Goal: Go to known website: Access a specific website the user already knows

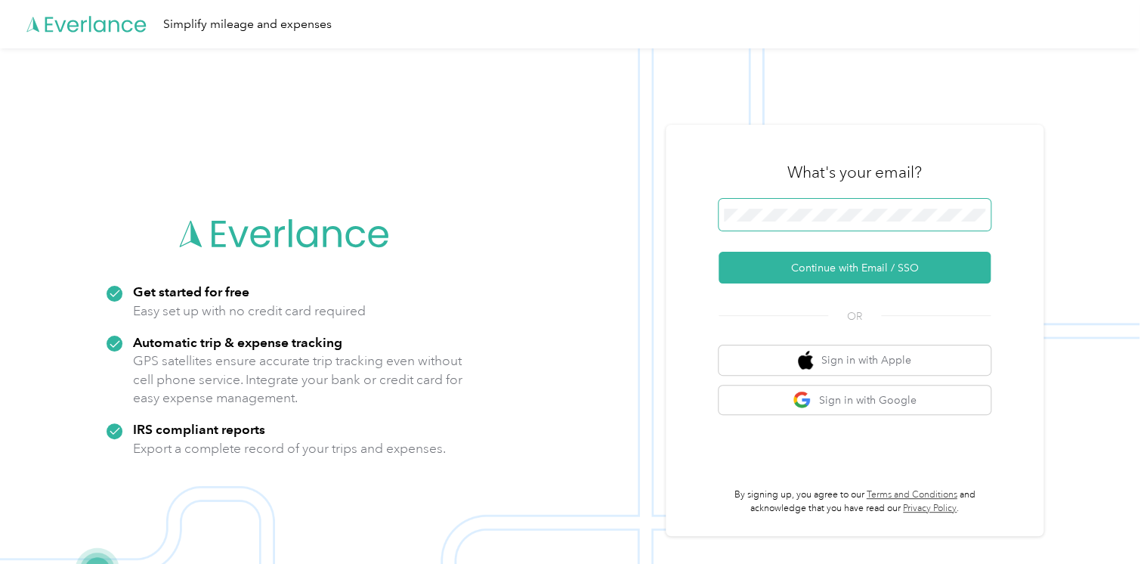
drag, startPoint x: 824, startPoint y: 223, endPoint x: 739, endPoint y: 203, distance: 86.9
click at [739, 203] on span at bounding box center [855, 215] width 272 height 32
click at [741, 207] on span at bounding box center [855, 215] width 272 height 32
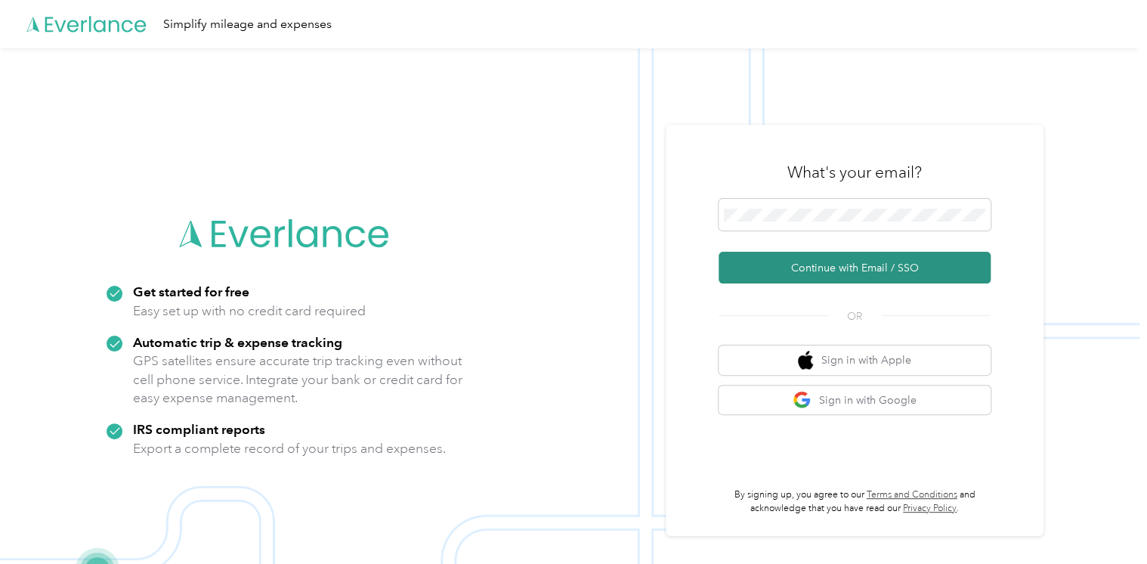
click at [826, 266] on button "Continue with Email / SSO" at bounding box center [855, 268] width 272 height 32
